Goal: Complete application form

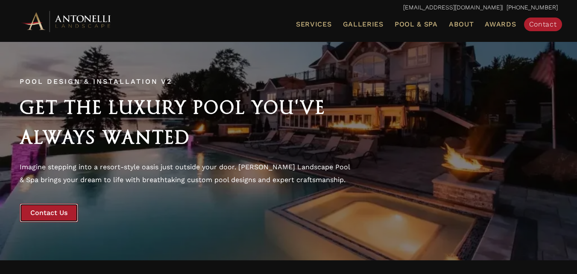
click at [59, 215] on span "Contact Us" at bounding box center [48, 212] width 37 height 8
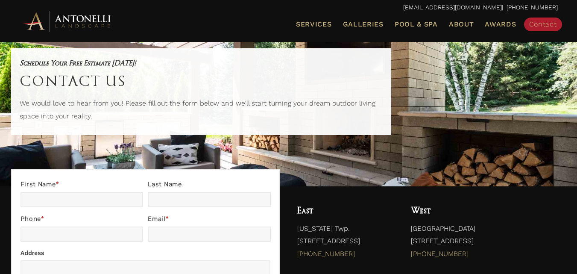
scroll to position [85, 0]
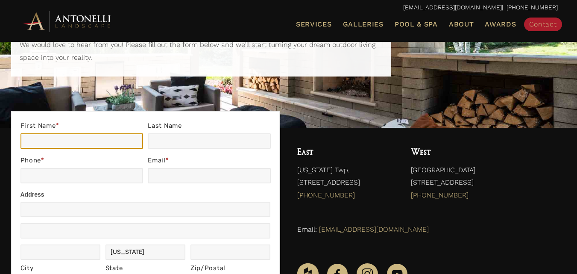
click at [81, 142] on input "First Name *" at bounding box center [82, 140] width 123 height 15
type input "Emily"
type input "Herper"
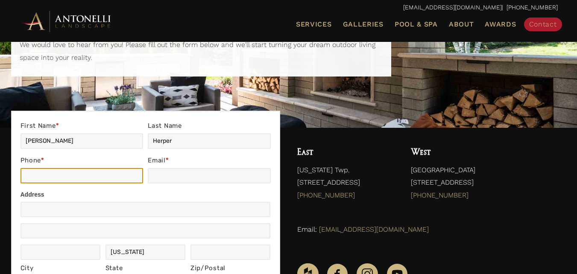
type input "09830152514"
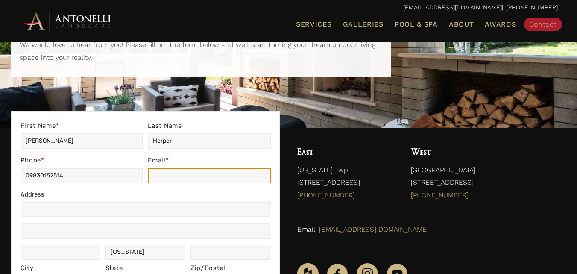
type input "herperemily628@gmail.com"
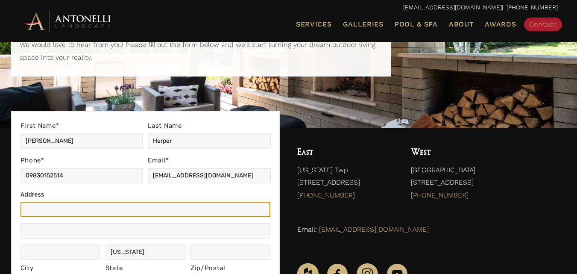
type input "kol"
type input "UK"
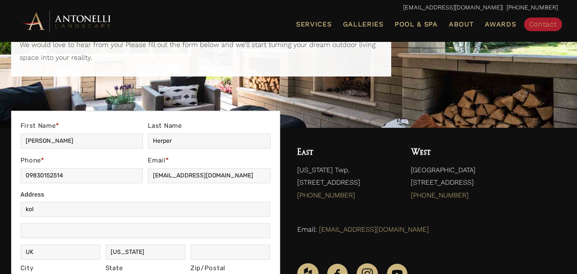
type input "UK"
type input "700129"
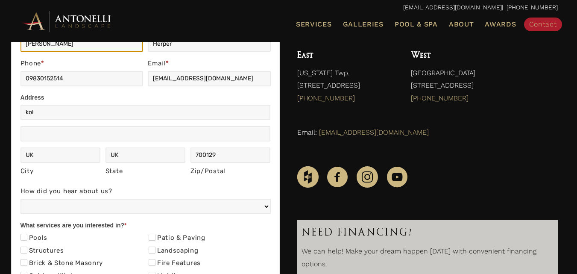
scroll to position [171, 0]
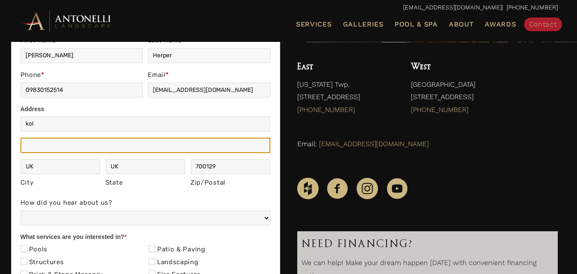
click at [64, 144] on input "Address" at bounding box center [146, 145] width 250 height 15
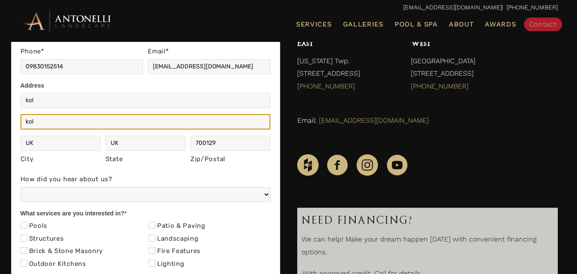
scroll to position [214, 0]
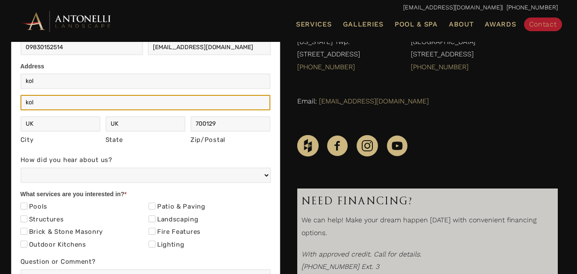
type input "kol"
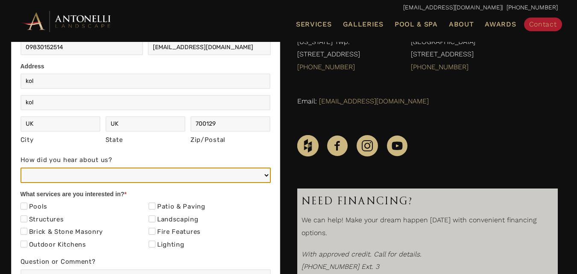
click at [85, 180] on select "Web/Google Search Social Media (e.g. Facebook, Instagram, LinkedIn) Referral (F…" at bounding box center [146, 174] width 250 height 15
select select "Web/Google Search"
click at [21, 167] on select "Web/Google Search Social Media (e.g. Facebook, Instagram, LinkedIn) Referral (F…" at bounding box center [146, 174] width 250 height 15
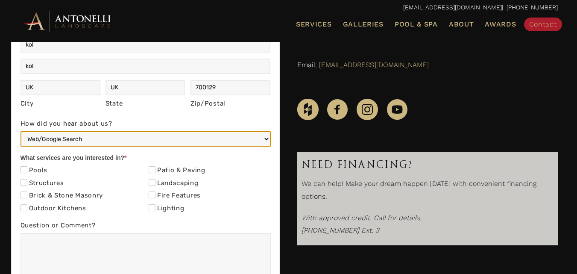
scroll to position [299, 0]
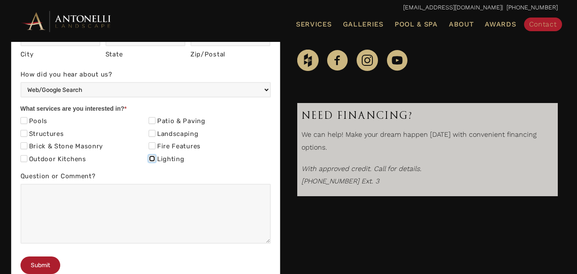
click at [152, 161] on input "Lighting" at bounding box center [152, 158] width 7 height 7
checkbox input "true"
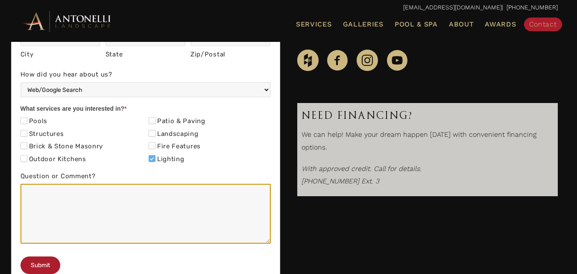
click at [129, 215] on textarea "Question or Comment?" at bounding box center [146, 214] width 250 height 60
paste textarea "Hey there, I hope you are doing well. I was checking your website and saw you h…"
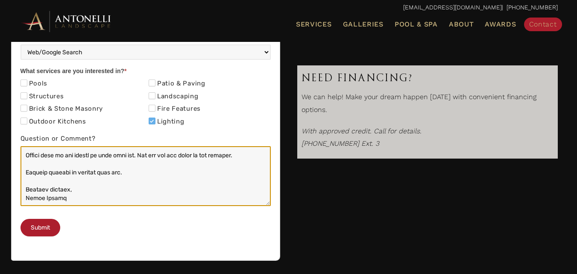
scroll to position [440, 0]
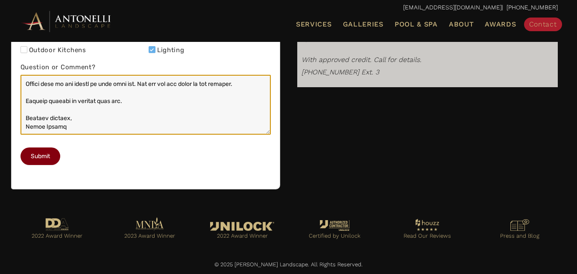
type textarea "Hey there, I hope you are doing well. I was checking your website and saw you h…"
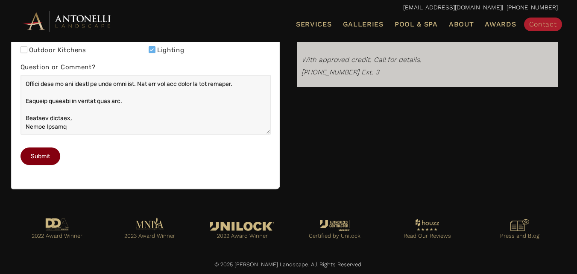
click at [44, 159] on button "Submit" at bounding box center [41, 156] width 40 height 18
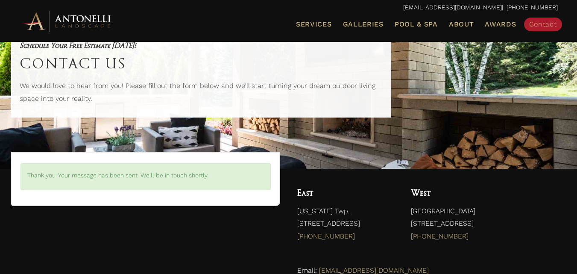
scroll to position [171, 0]
